Goal: Task Accomplishment & Management: Manage account settings

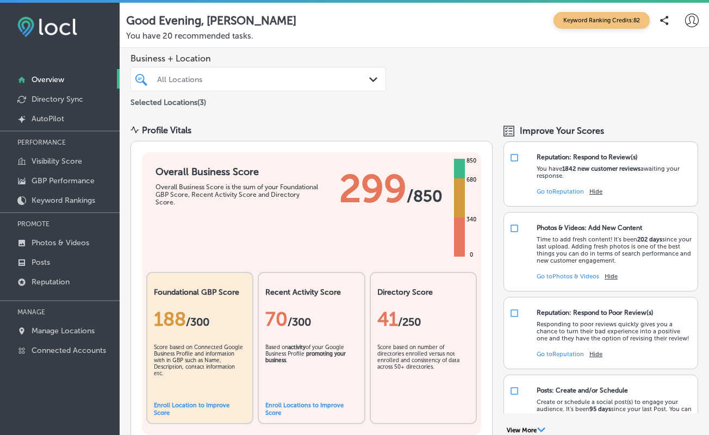
click at [690, 19] on icon at bounding box center [692, 21] width 14 height 14
click at [646, 63] on icon at bounding box center [645, 61] width 8 height 8
select select "US"
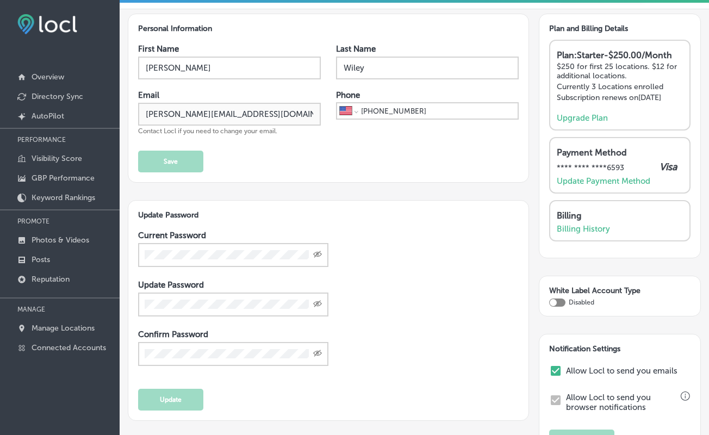
scroll to position [17, 0]
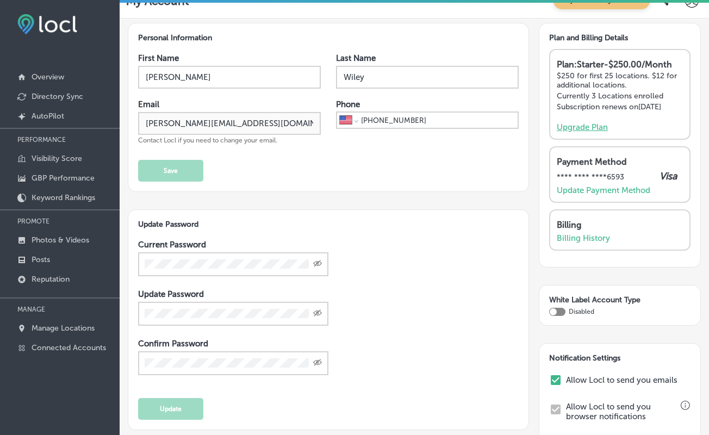
click at [579, 132] on p "Upgrade Plan" at bounding box center [582, 127] width 51 height 10
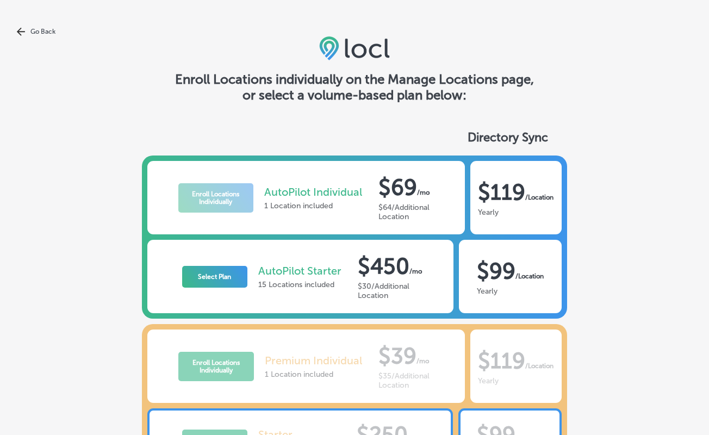
click at [35, 29] on link "Go Back" at bounding box center [354, 31] width 709 height 9
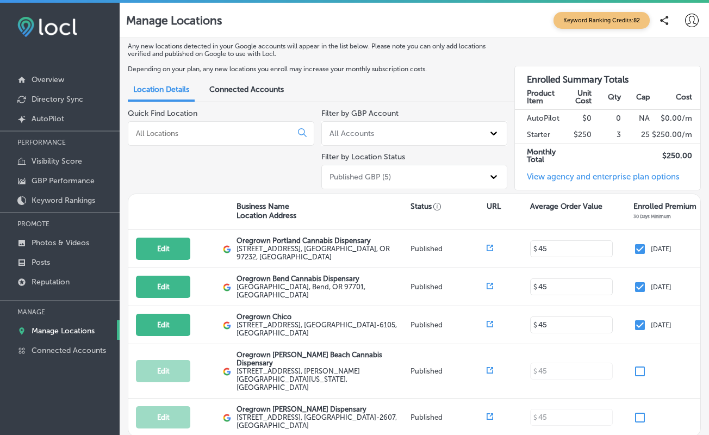
scroll to position [33, 0]
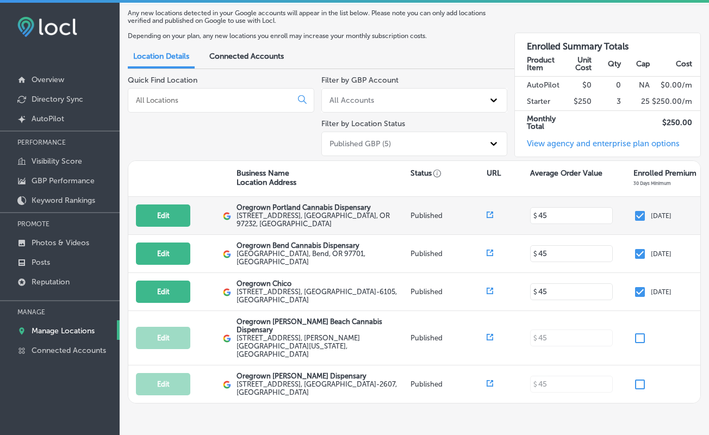
click at [642, 215] on input "checkbox" at bounding box center [640, 215] width 13 height 13
checkbox input "false"
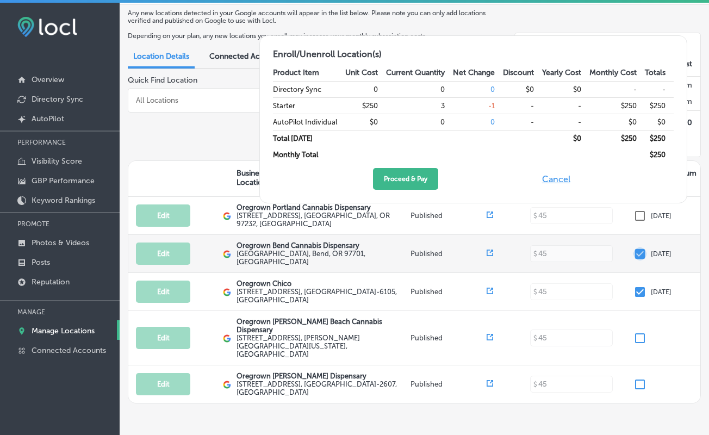
click at [644, 255] on input "checkbox" at bounding box center [640, 253] width 13 height 13
checkbox input "false"
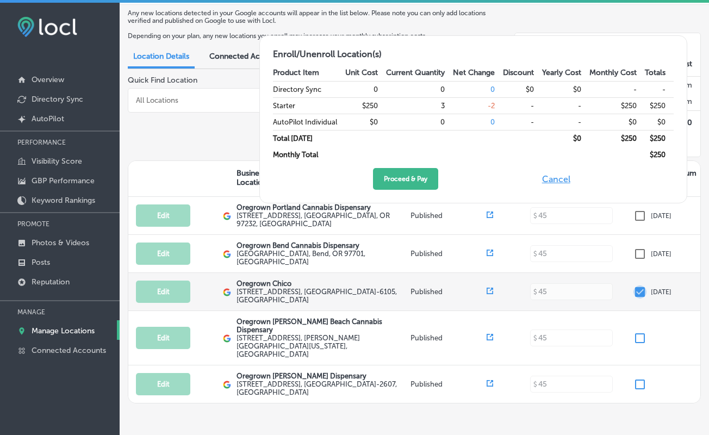
click at [643, 286] on input "checkbox" at bounding box center [640, 292] width 13 height 13
checkbox input "false"
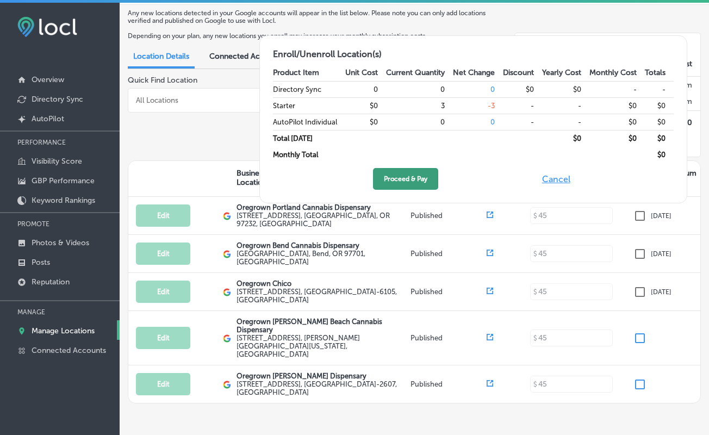
click at [400, 170] on button "Proceed & Pay" at bounding box center [405, 179] width 65 height 22
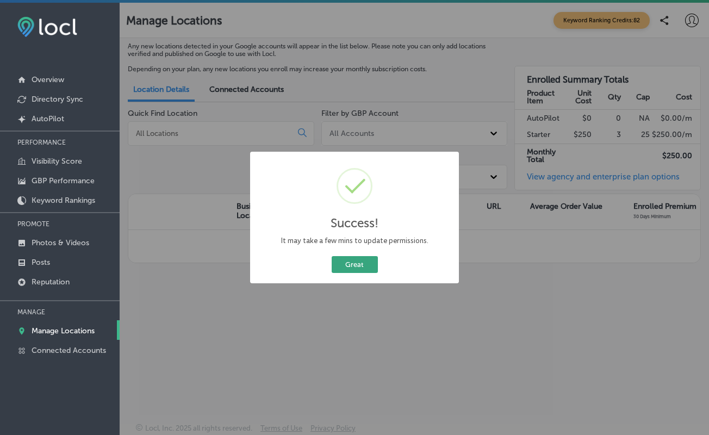
click at [350, 262] on button "Great" at bounding box center [355, 264] width 46 height 17
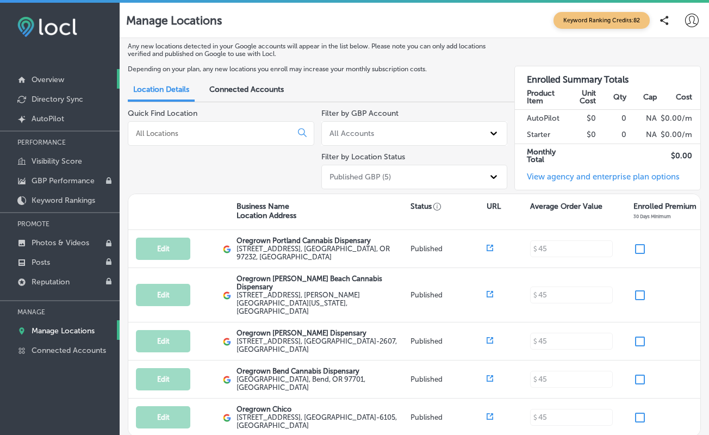
click at [61, 78] on p "Overview" at bounding box center [48, 79] width 33 height 9
